Goal: Navigation & Orientation: Go to known website

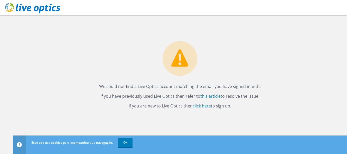
click at [250, 88] on p "We could not find a Live Optics account matching the email you have signed in w…" at bounding box center [179, 86] width 323 height 7
click at [203, 105] on link "click here" at bounding box center [201, 106] width 18 height 6
click at [129, 142] on link "OK" at bounding box center [125, 142] width 14 height 9
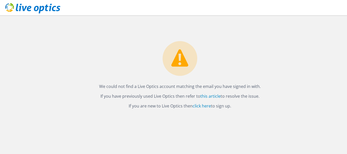
click at [33, 11] on icon at bounding box center [32, 8] width 55 height 11
